Goal: Find specific page/section: Find specific page/section

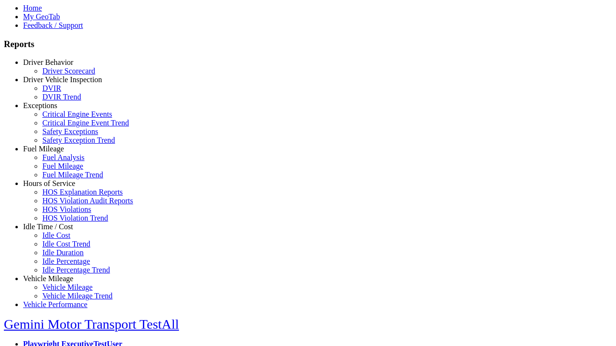
click at [55, 188] on link "Hours of Service" at bounding box center [49, 183] width 52 height 8
click at [63, 196] on link "HOS Explanation Reports" at bounding box center [82, 192] width 80 height 8
